Goal: Information Seeking & Learning: Learn about a topic

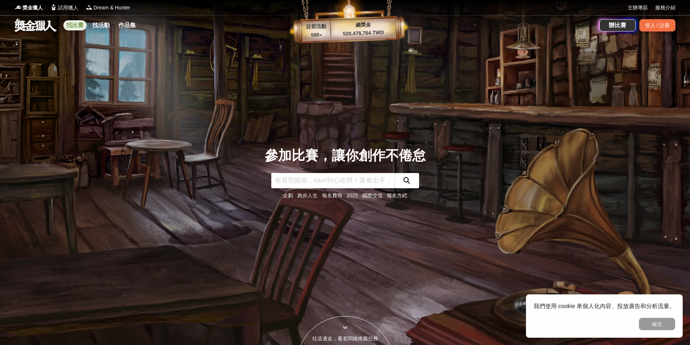
click at [79, 22] on link "找比賽" at bounding box center [74, 25] width 23 height 10
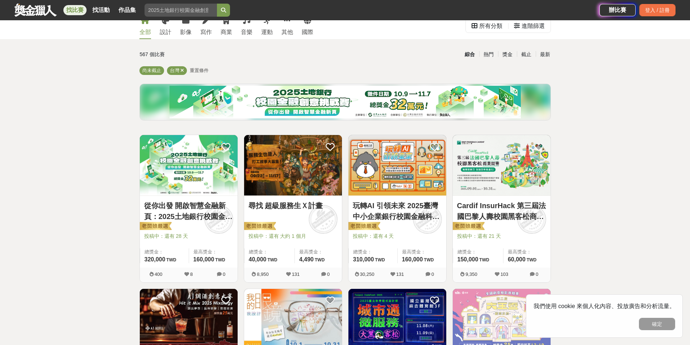
scroll to position [36, 0]
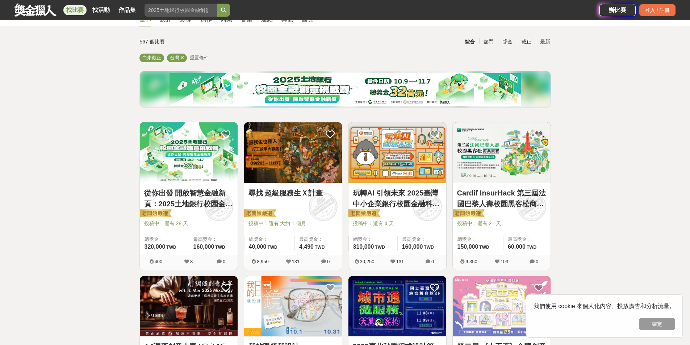
click at [404, 201] on link "玩轉AI 引領未來 2025臺灣中小企業銀行校園金融科技創意挑戰賽" at bounding box center [397, 199] width 89 height 22
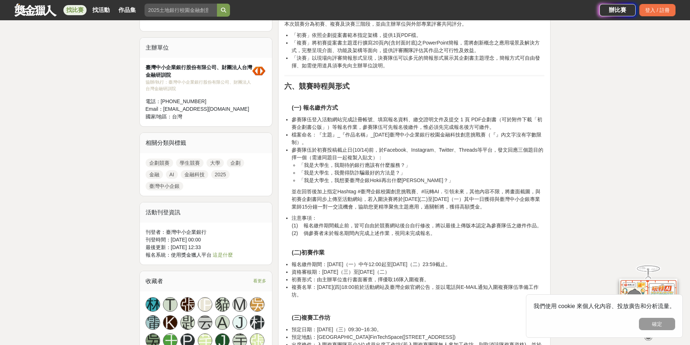
scroll to position [507, 0]
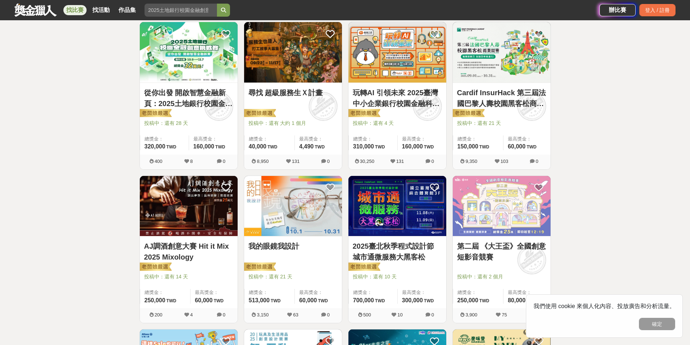
scroll to position [145, 0]
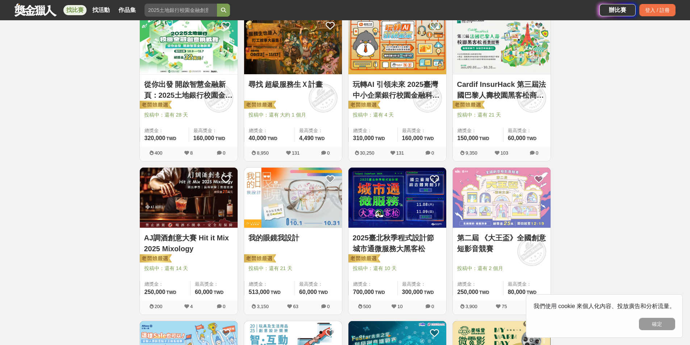
click at [282, 238] on link "我的眼鏡我設計" at bounding box center [292, 237] width 89 height 11
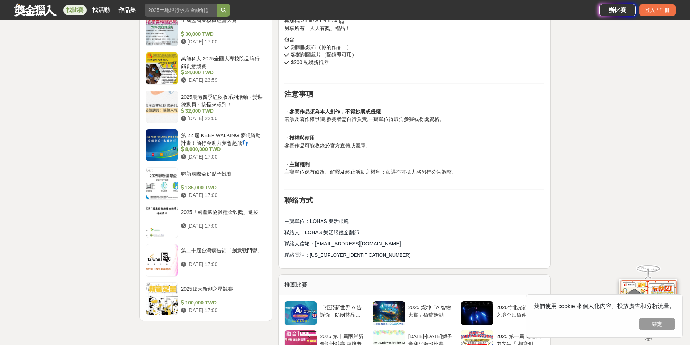
scroll to position [941, 0]
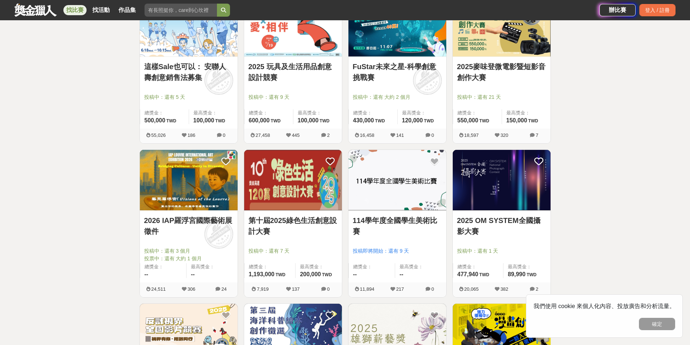
scroll to position [471, 0]
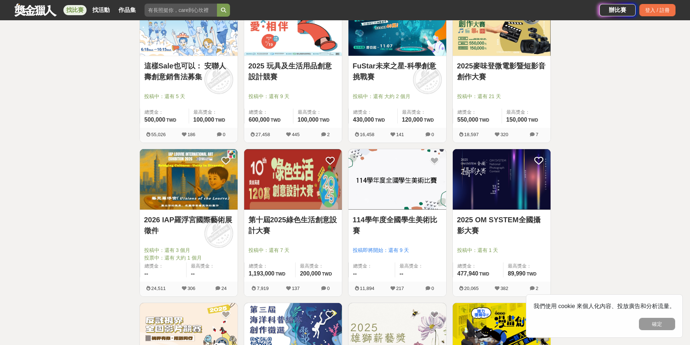
click at [534, 220] on link "2025 OM SYSTEM全國攝影大賽" at bounding box center [501, 225] width 89 height 22
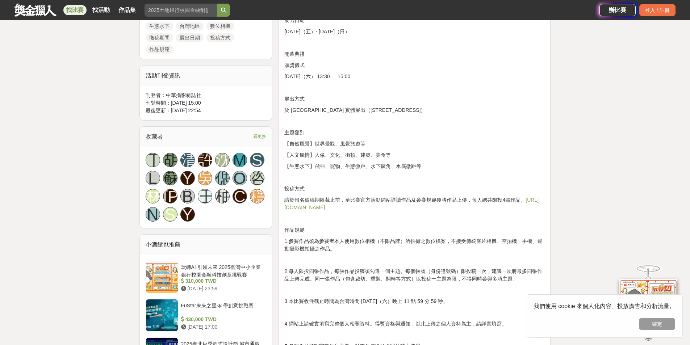
scroll to position [434, 0]
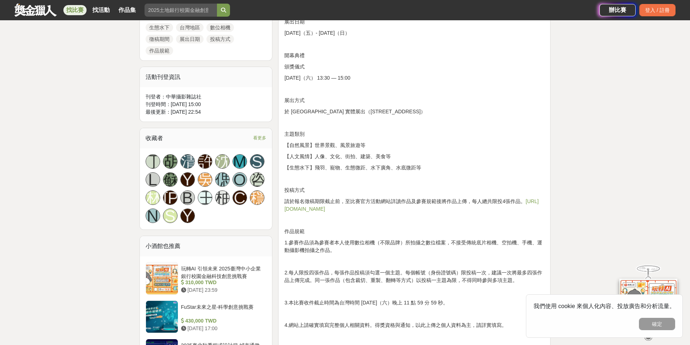
click at [349, 207] on link "[URL][DOMAIN_NAME]" at bounding box center [411, 204] width 254 height 13
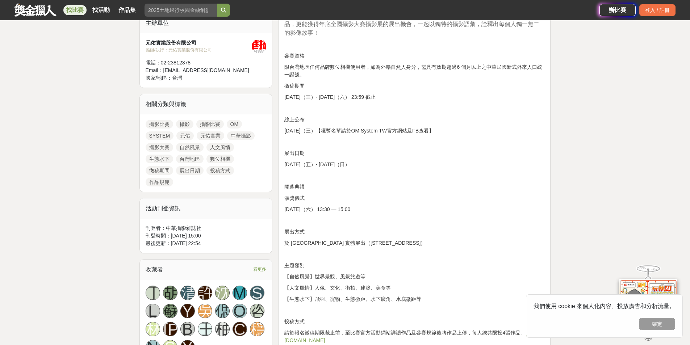
scroll to position [398, 0]
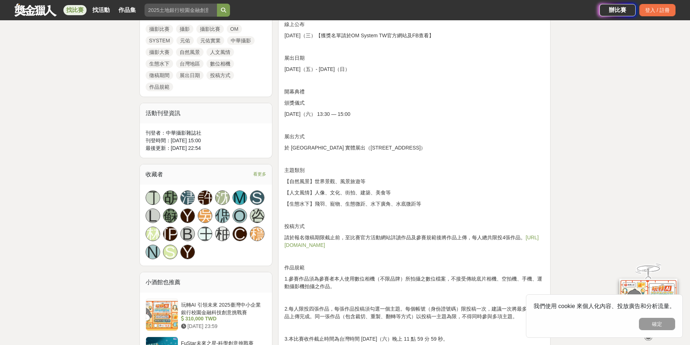
click at [341, 242] on link "[URL][DOMAIN_NAME]" at bounding box center [411, 241] width 254 height 13
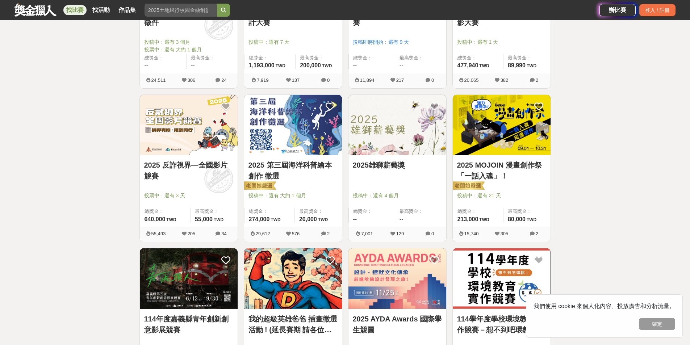
scroll to position [688, 0]
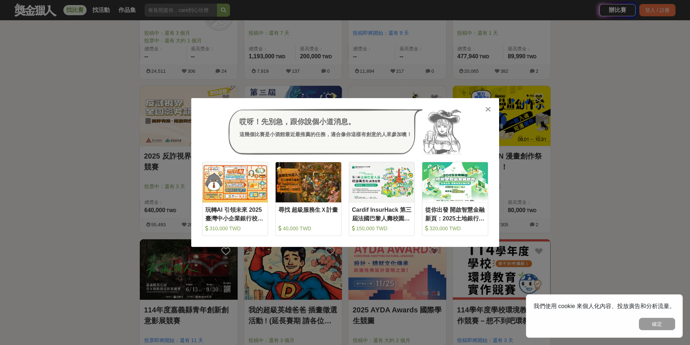
click at [489, 106] on icon at bounding box center [487, 109] width 5 height 7
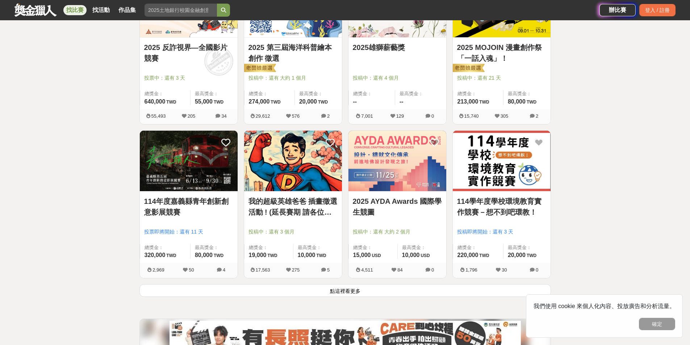
scroll to position [833, 0]
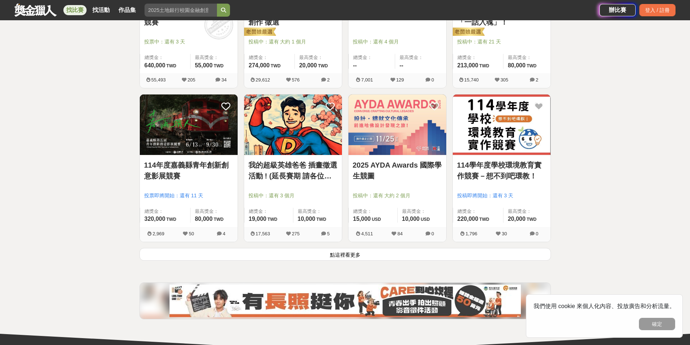
click at [357, 260] on button "點這裡看更多" at bounding box center [344, 254] width 411 height 13
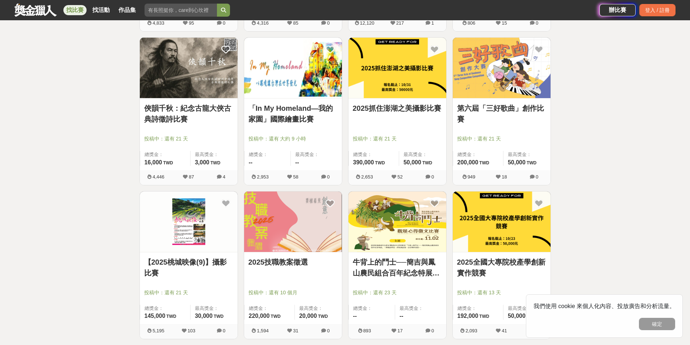
scroll to position [1702, 0]
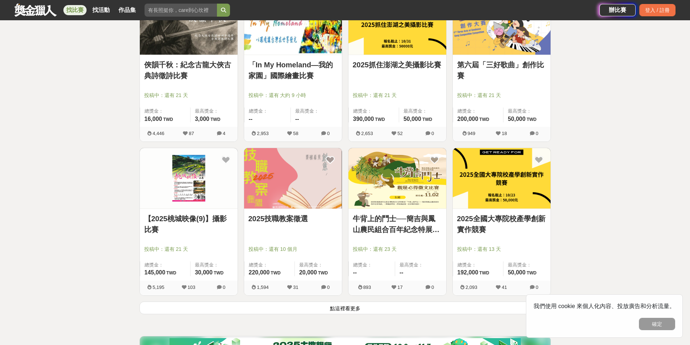
click at [375, 63] on link "2025抓住澎湖之美攝影比賽" at bounding box center [397, 64] width 89 height 11
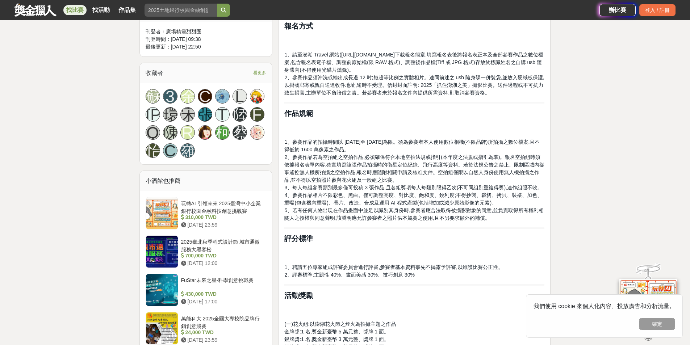
scroll to position [290, 0]
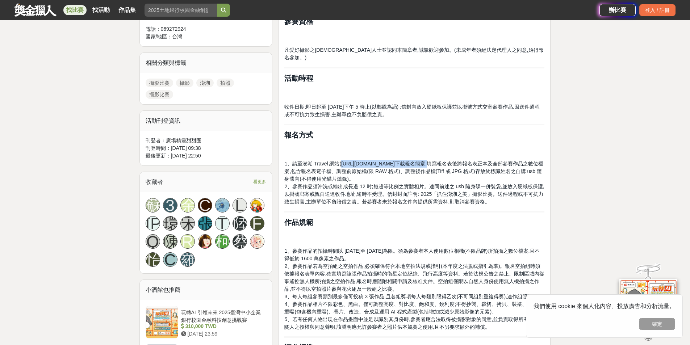
drag, startPoint x: 340, startPoint y: 156, endPoint x: 397, endPoint y: 155, distance: 56.9
click at [397, 161] on span "1、請至澎湖 Travel 網站([URL][DOMAIN_NAME]下載報名簡章,填寫報名表後將報名表正本及全部參賽作品之數位檔案,包含報名表電子檔、調整前…" at bounding box center [413, 171] width 259 height 21
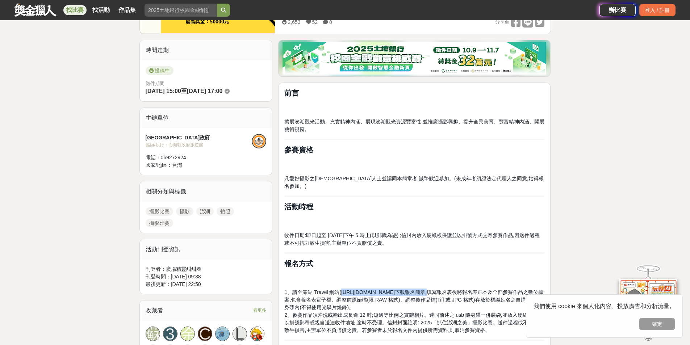
scroll to position [36, 0]
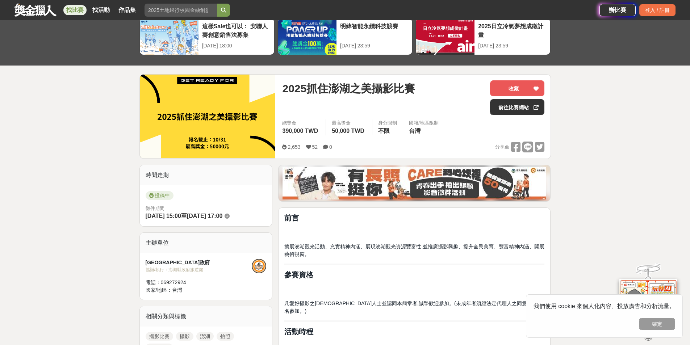
click at [352, 244] on span "擴展澎湖觀光活動、充實精神內涵、展現澎湖觀光資源豐富性,並推廣攝影興趣、提升全民美育、豐富精神內涵、開展藝術視窗。" at bounding box center [414, 250] width 260 height 13
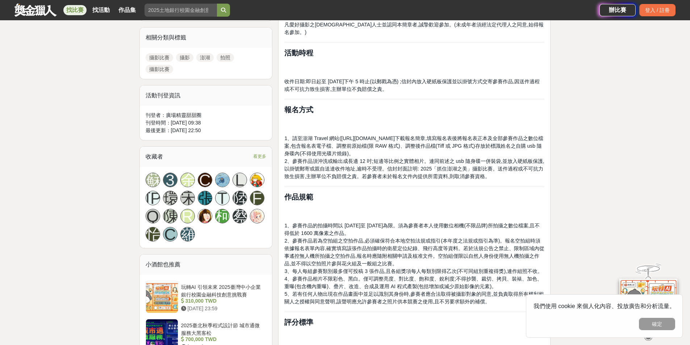
scroll to position [326, 0]
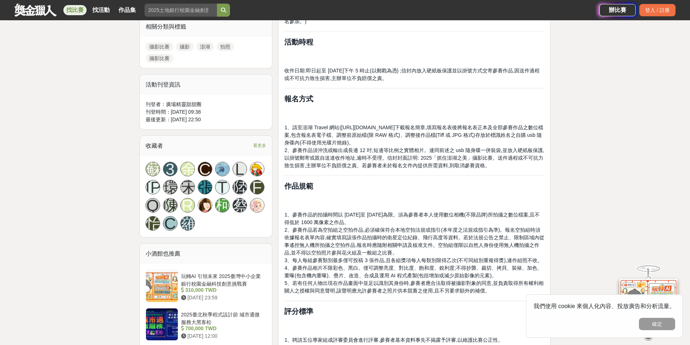
click at [378, 197] on p at bounding box center [414, 199] width 260 height 15
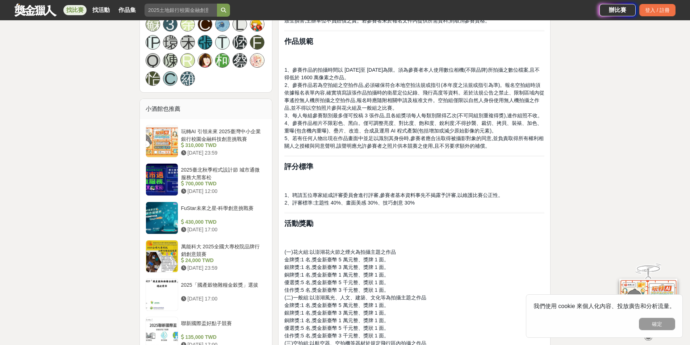
scroll to position [434, 0]
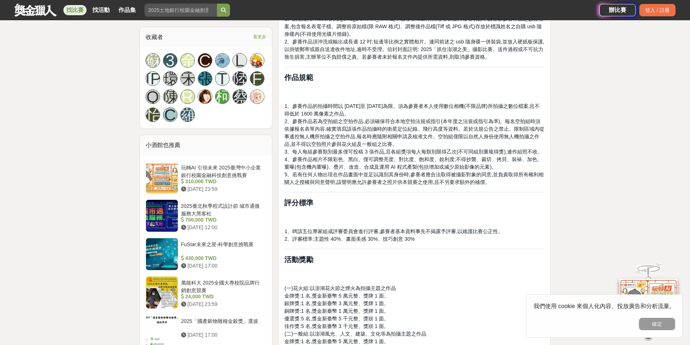
drag, startPoint x: 496, startPoint y: 275, endPoint x: 543, endPoint y: 167, distance: 117.4
click at [496, 275] on div "前言 擴展澎湖觀光活動、充實精神內涵、展現澎湖觀光資源豐富性,並推廣攝影興趣、提升全民美育、豐富精神內涵、開展藝術視窗。 參賽資格 凡愛好攝影之[DEMOGR…" at bounding box center [414, 309] width 260 height 989
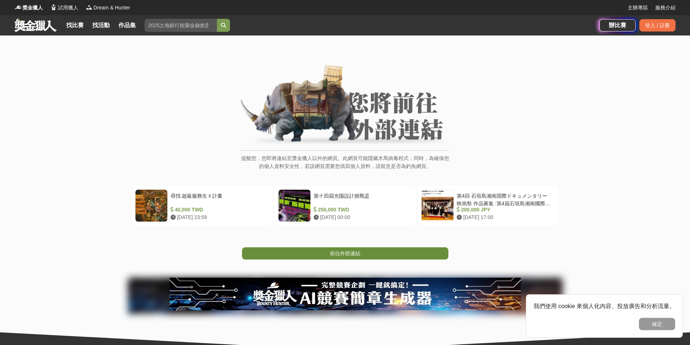
click at [348, 251] on span "前往外部連結" at bounding box center [345, 254] width 30 height 6
click at [369, 254] on link "前往外部連結" at bounding box center [345, 253] width 206 height 12
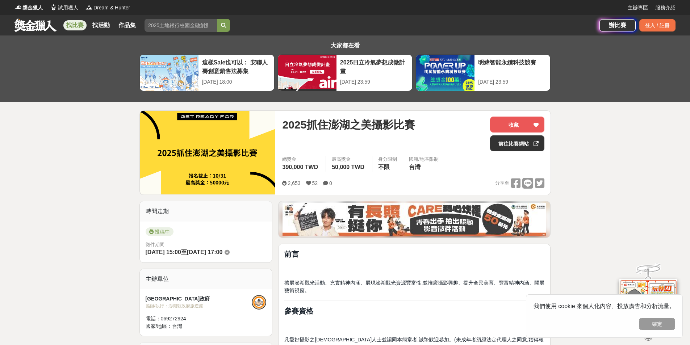
click at [71, 25] on link "找比賽" at bounding box center [74, 25] width 23 height 10
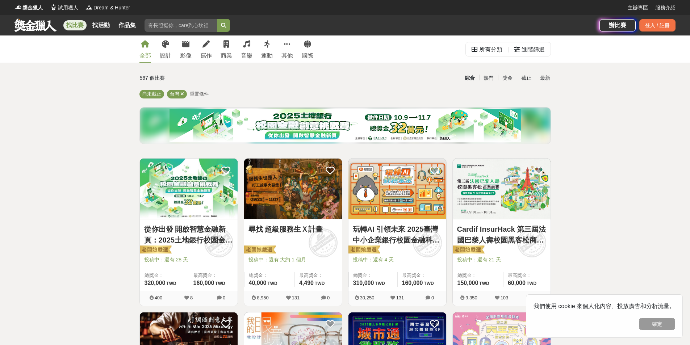
drag, startPoint x: 630, startPoint y: 230, endPoint x: 617, endPoint y: 230, distance: 13.0
click at [660, 326] on button "確定" at bounding box center [657, 324] width 36 height 12
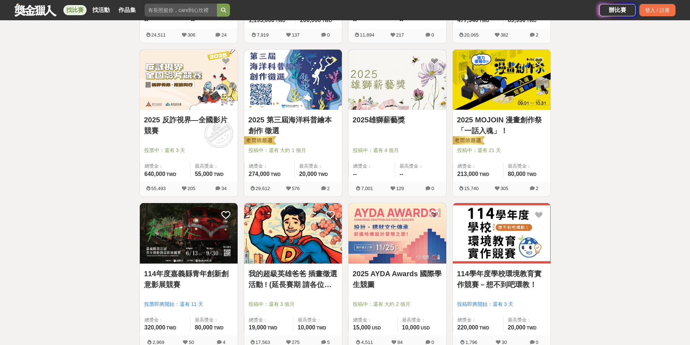
scroll to position [869, 0]
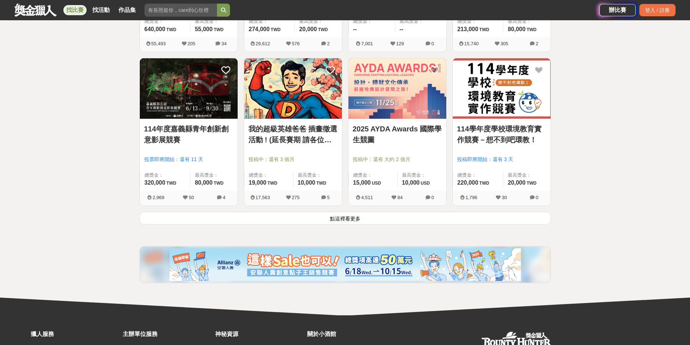
click at [377, 215] on button "點這裡看更多" at bounding box center [344, 218] width 411 height 13
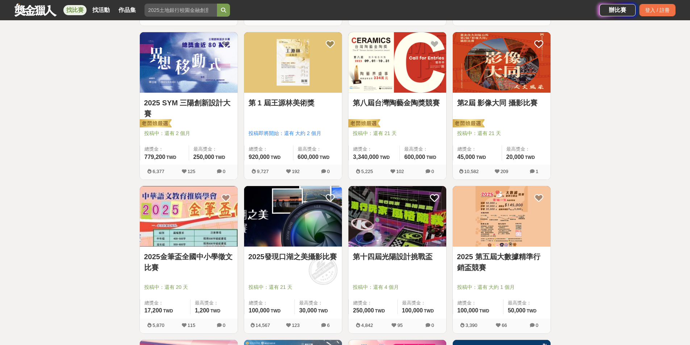
scroll to position [1231, 0]
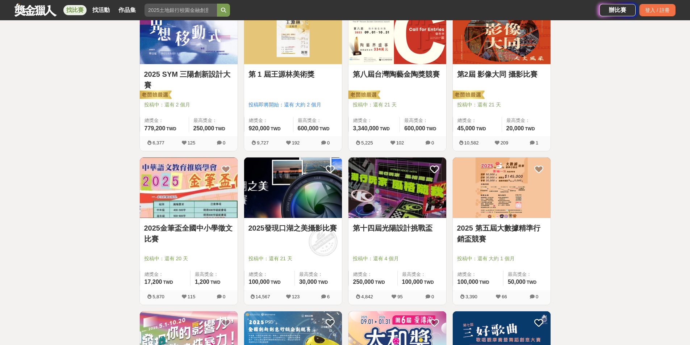
click at [308, 228] on link "2025發現口湖之美攝影比賽" at bounding box center [292, 228] width 89 height 11
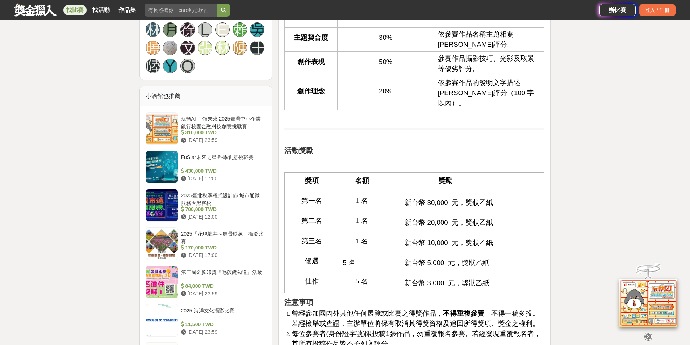
scroll to position [833, 0]
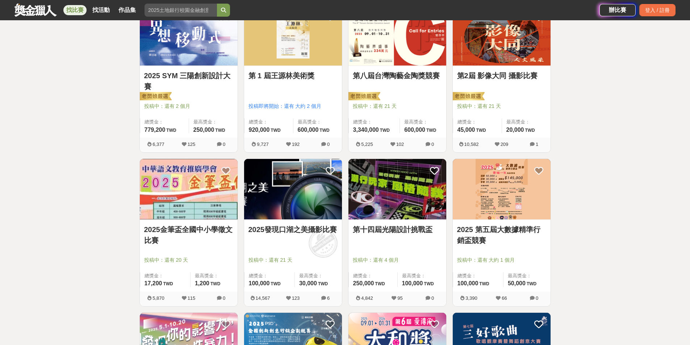
scroll to position [1231, 0]
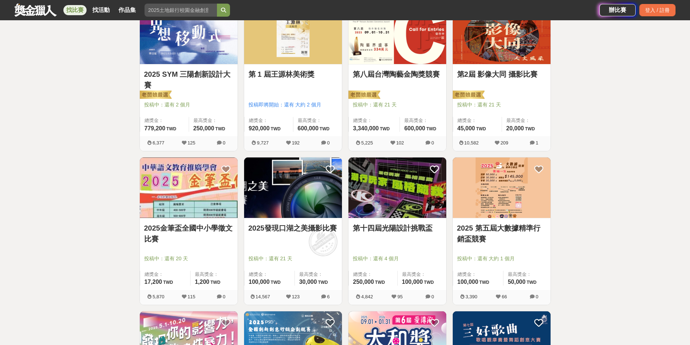
click at [319, 233] on link "2025發現口湖之美攝影比賽" at bounding box center [292, 228] width 89 height 11
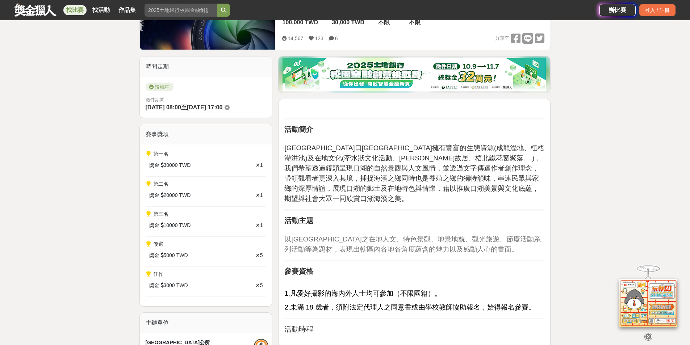
scroll to position [253, 0]
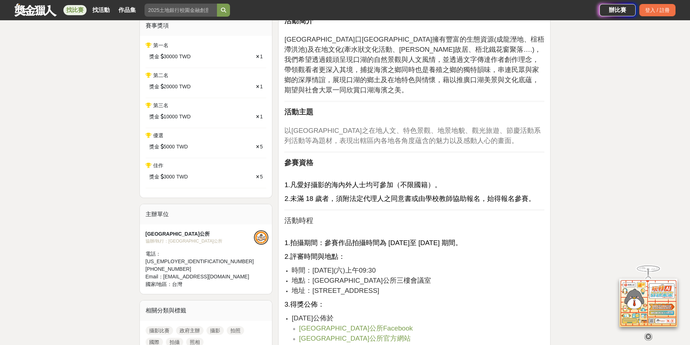
drag, startPoint x: 322, startPoint y: 231, endPoint x: 537, endPoint y: 231, distance: 215.4
click at [537, 238] on p "1.拍攝期間：參賽作品拍攝時間為 2024 年10月1 日至 2025 年9月 30 日 期間。" at bounding box center [414, 243] width 260 height 10
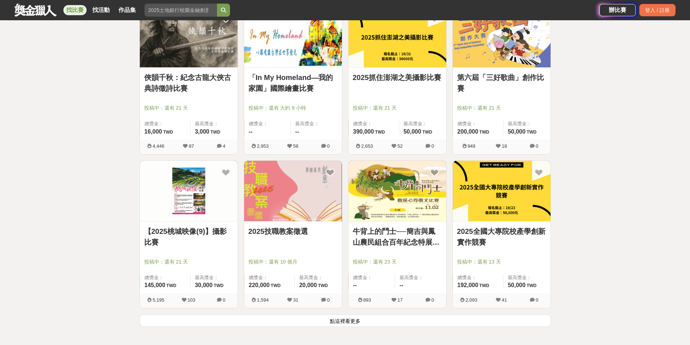
scroll to position [1702, 0]
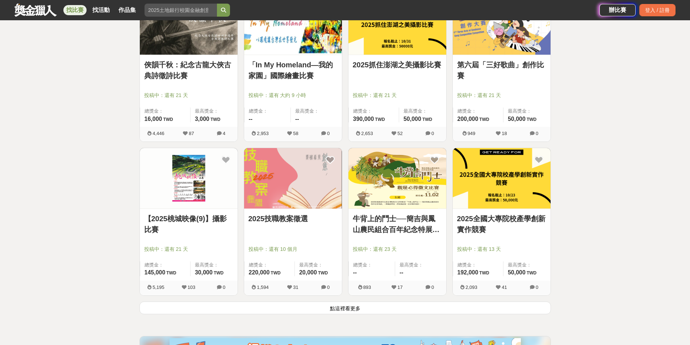
click at [333, 309] on button "點這裡看更多" at bounding box center [344, 308] width 411 height 13
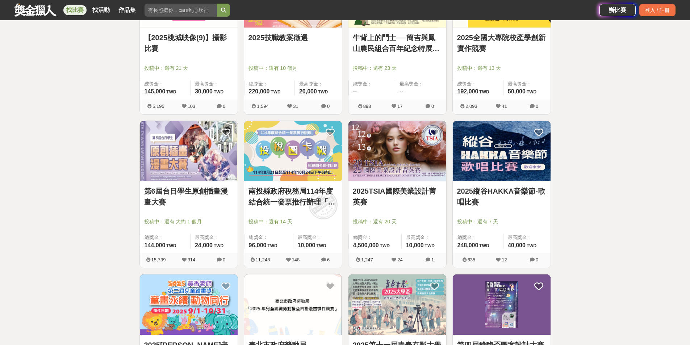
scroll to position [1919, 0]
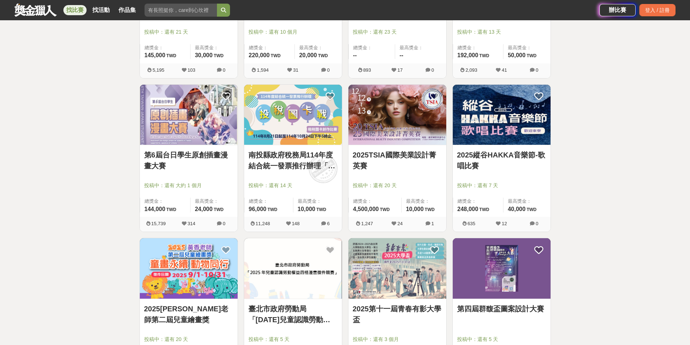
click at [303, 166] on link "南投縣政府稅務局114年度結合統一發票推行辦理「投稅圖卡戰」租稅圖卡創作比賽" at bounding box center [292, 161] width 89 height 22
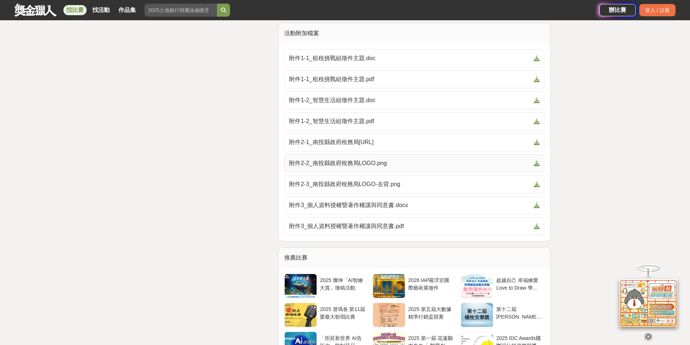
scroll to position [2100, 0]
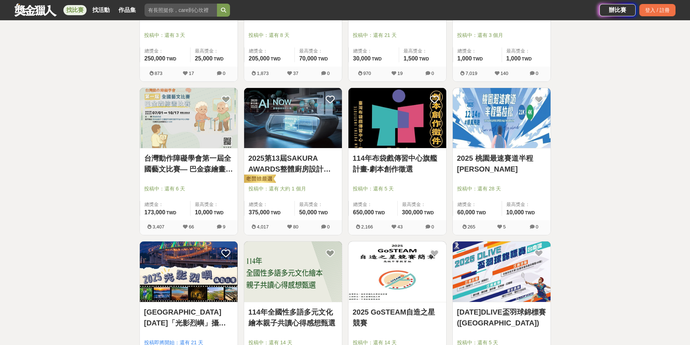
scroll to position [2390, 0]
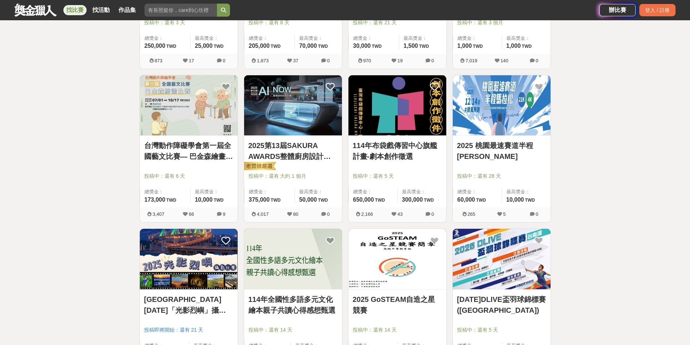
click at [398, 150] on link "114年布袋戲傳習中心旗艦計畫-劇本創作徵選" at bounding box center [397, 151] width 89 height 22
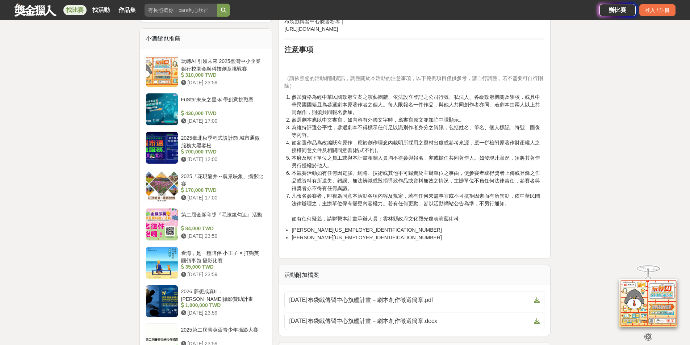
scroll to position [616, 0]
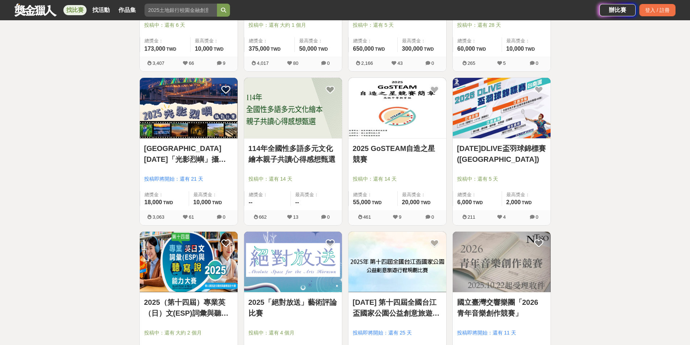
scroll to position [2607, 0]
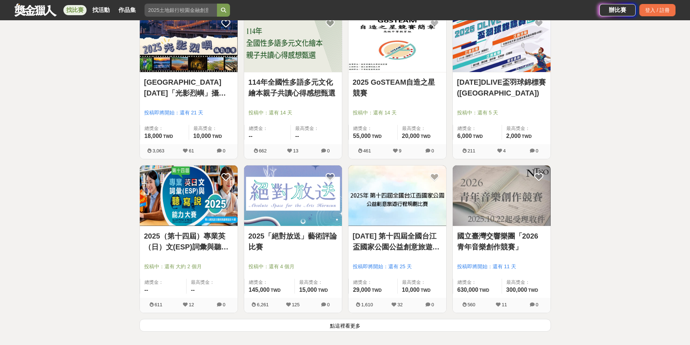
click at [385, 327] on button "點這裡看更多" at bounding box center [344, 325] width 411 height 13
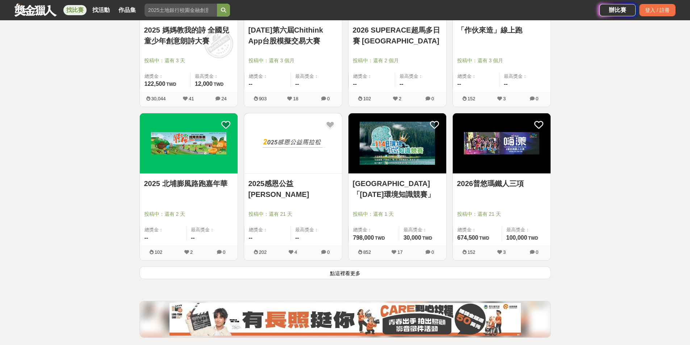
scroll to position [3584, 0]
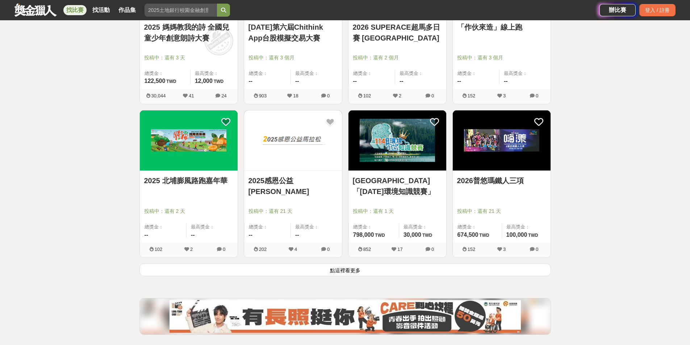
click at [374, 273] on button "點這裡看更多" at bounding box center [344, 270] width 411 height 13
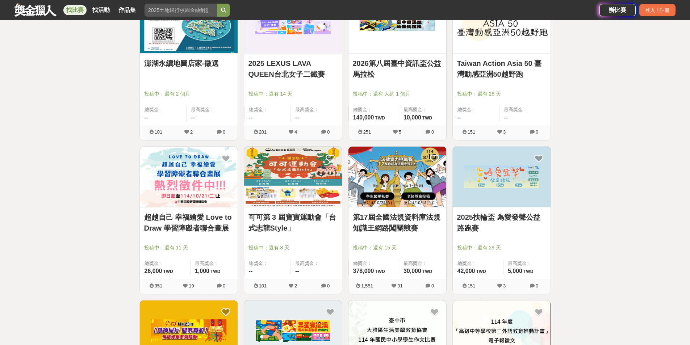
scroll to position [4164, 0]
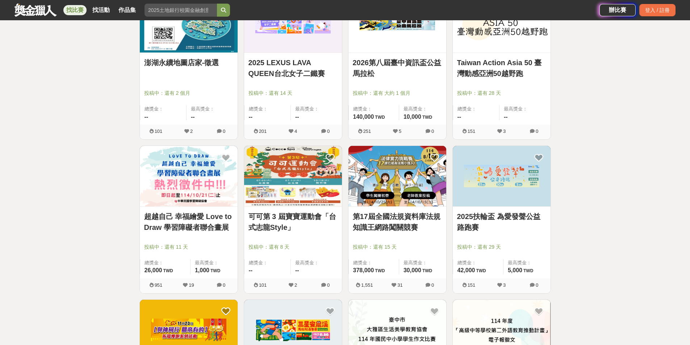
click at [415, 226] on link "第17屆全國法規資料庫法規知識王網路闖關競賽" at bounding box center [397, 222] width 89 height 22
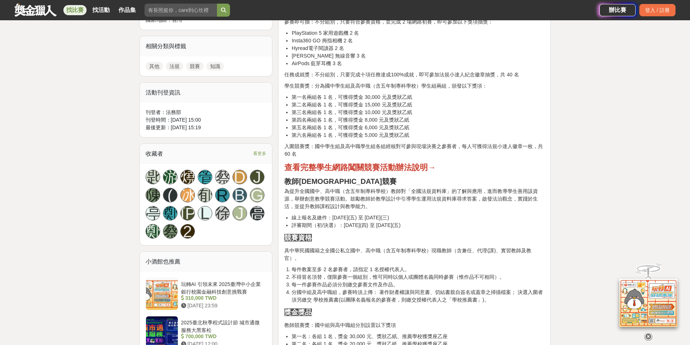
scroll to position [362, 0]
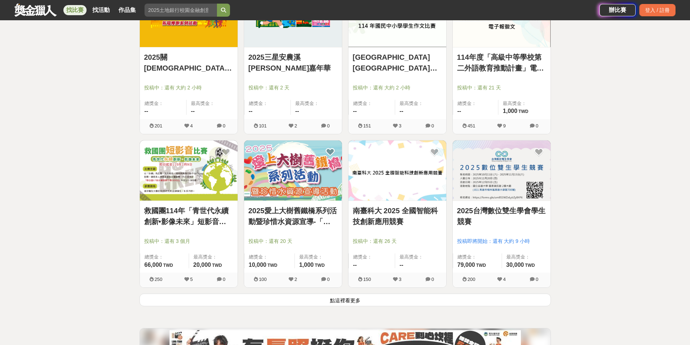
scroll to position [4490, 0]
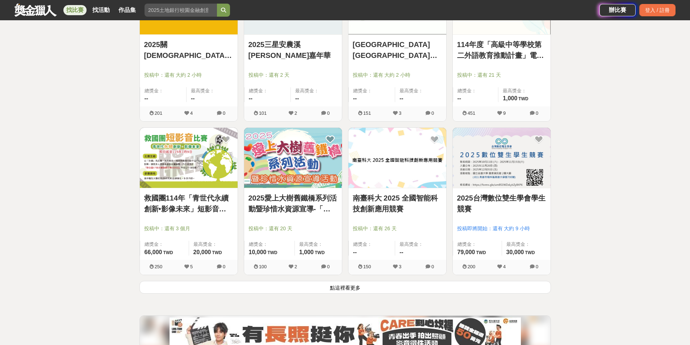
click at [359, 291] on button "點這裡看更多" at bounding box center [344, 287] width 411 height 13
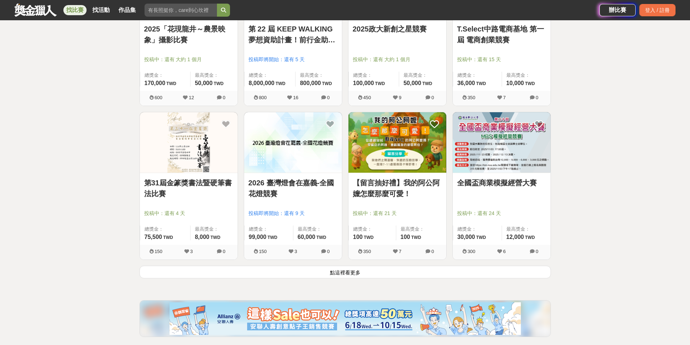
scroll to position [5431, 0]
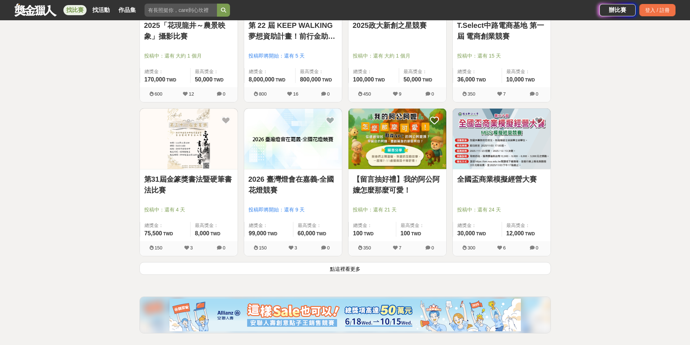
click at [365, 272] on button "點這裡看更多" at bounding box center [344, 268] width 411 height 13
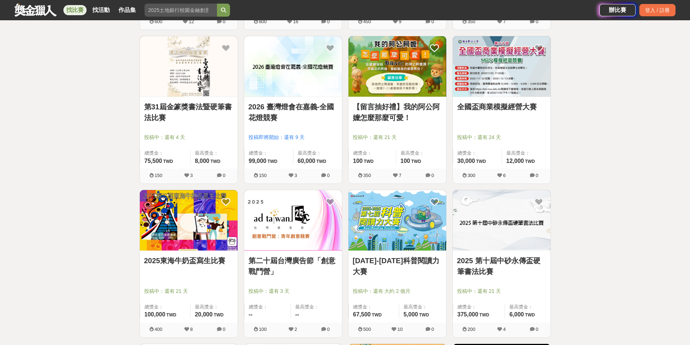
scroll to position [5540, 0]
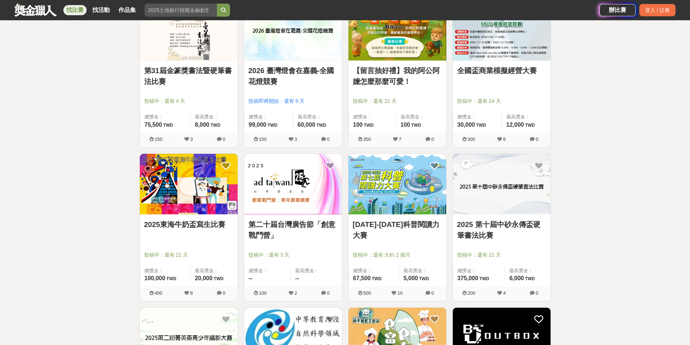
click at [390, 228] on link "2025-2026科普閱讀力大賽" at bounding box center [397, 230] width 89 height 22
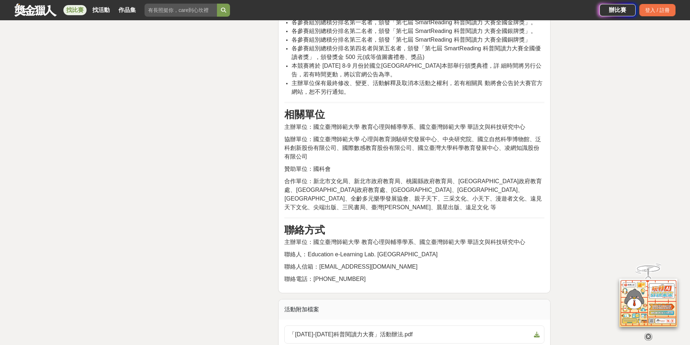
scroll to position [2172, 0]
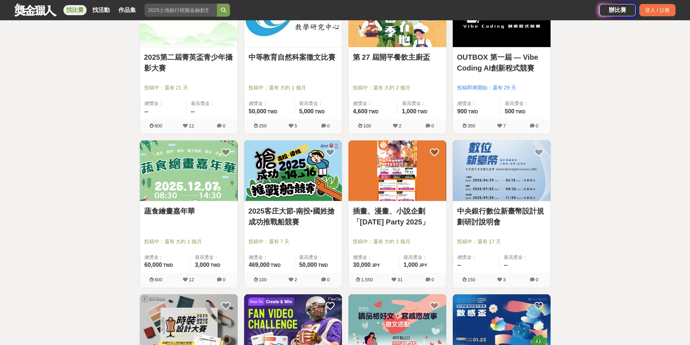
scroll to position [5863, 0]
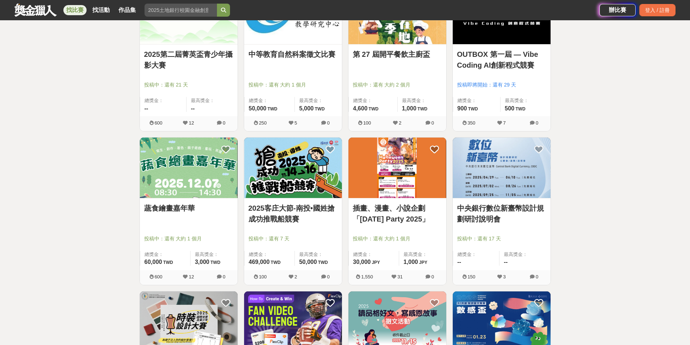
click at [187, 206] on link "蔬食繪畫嘉年華" at bounding box center [188, 208] width 89 height 11
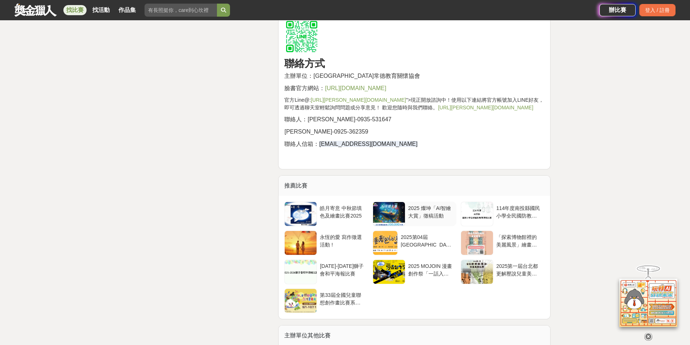
scroll to position [1557, 0]
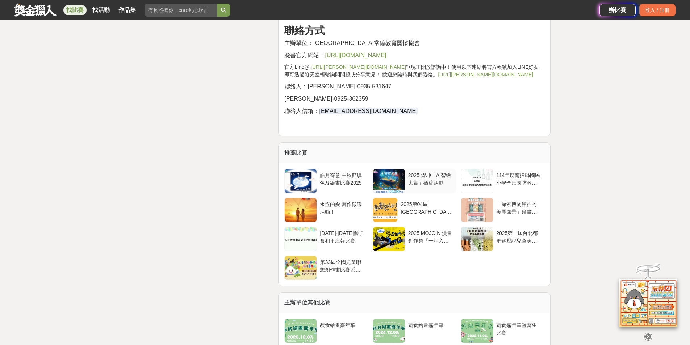
click at [434, 172] on div "2025 燦坤「AI智繪大賞」徵稿活動" at bounding box center [430, 179] width 45 height 14
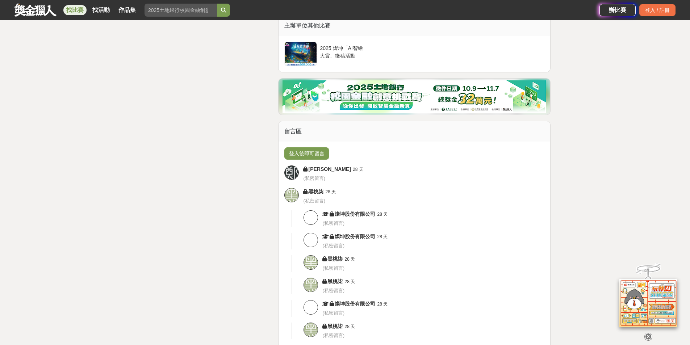
scroll to position [2136, 0]
